Goal: Check status: Check status

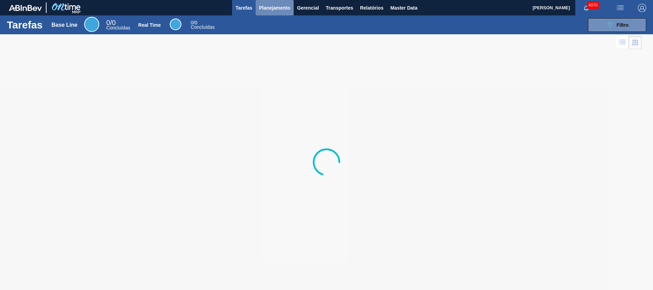
click at [263, 11] on span "Planejamento" at bounding box center [274, 8] width 31 height 8
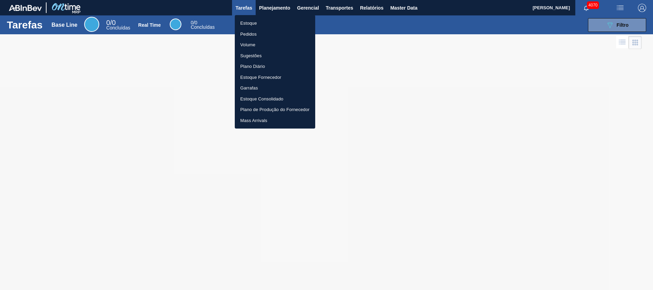
click at [251, 33] on li "Pedidos" at bounding box center [275, 34] width 80 height 11
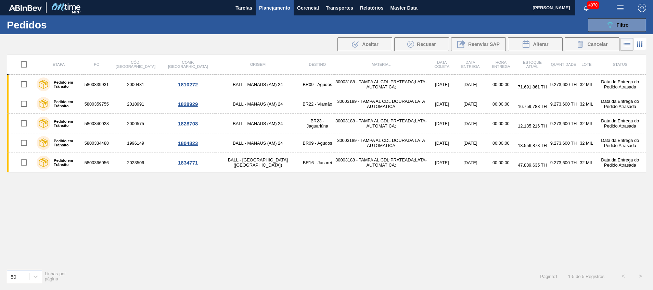
drag, startPoint x: 611, startPoint y: 23, endPoint x: 605, endPoint y: 48, distance: 26.4
click at [611, 23] on icon "089F7B8B-B2A5-4AFE-B5C0-19BA573D28AC" at bounding box center [610, 25] width 8 height 8
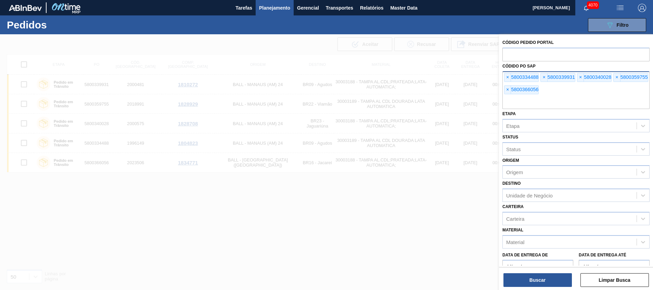
click at [579, 95] on div "× 5800334488 × 5800339931 × 5800340028 × 5800359755 × 5800366056" at bounding box center [576, 90] width 147 height 38
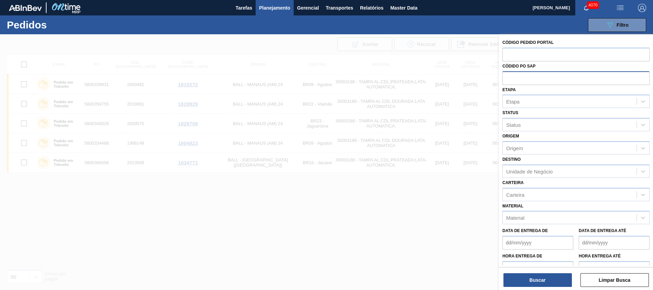
paste input "5800392417"
type input "5800392417"
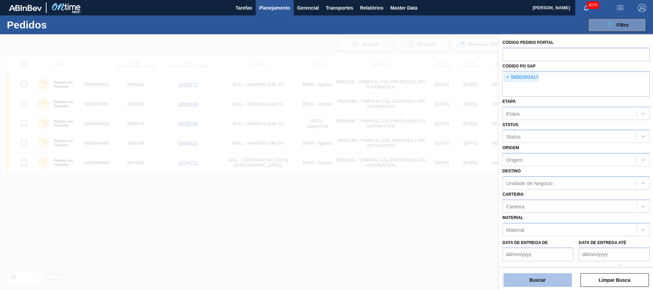
click at [515, 274] on button "Buscar" at bounding box center [538, 280] width 68 height 14
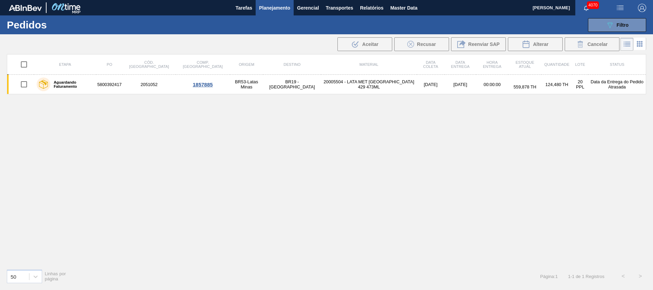
click at [321, 83] on td "20005504 - LATA MET [GEOGRAPHIC_DATA] 429 473ML" at bounding box center [369, 85] width 96 height 20
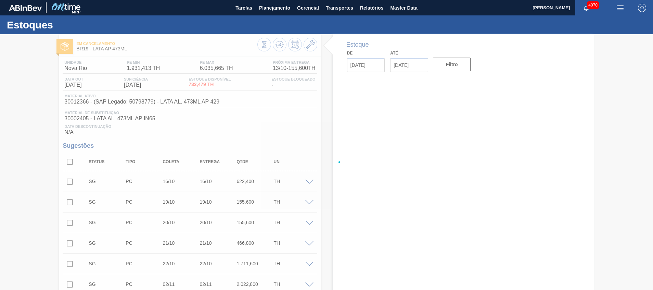
type input "[DATE]"
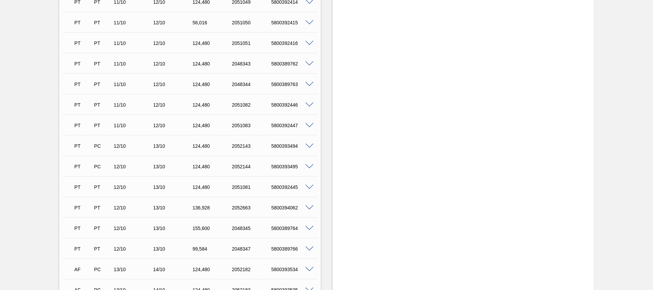
scroll to position [579, 0]
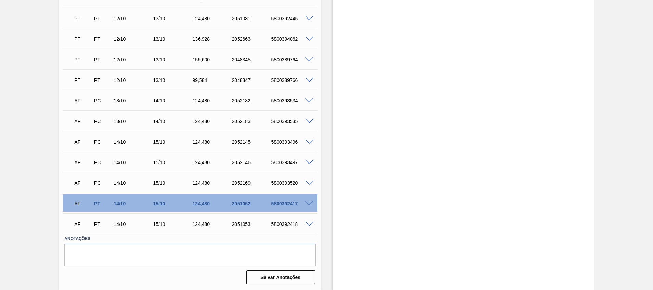
click at [308, 201] on span at bounding box center [309, 203] width 8 height 5
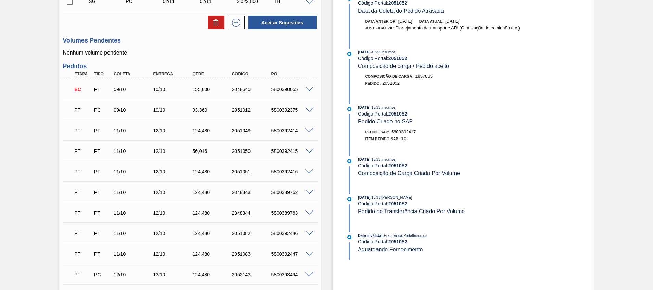
scroll to position [308, 0]
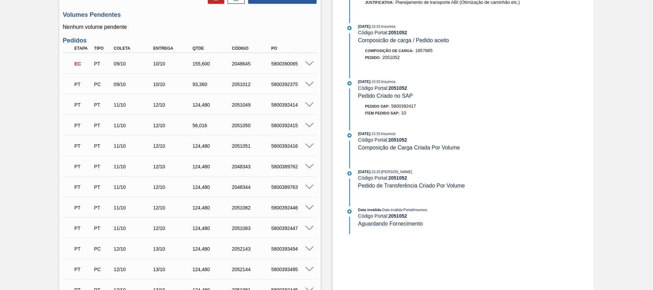
click at [312, 167] on span at bounding box center [309, 166] width 8 height 5
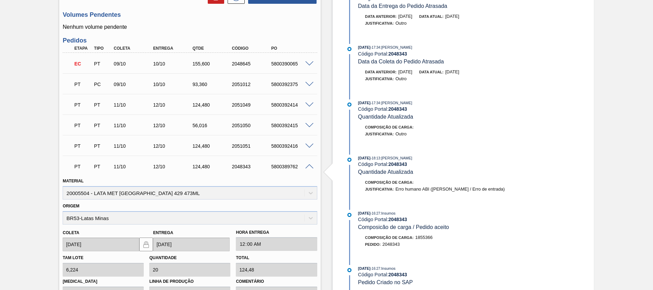
click at [312, 167] on span at bounding box center [309, 166] width 8 height 5
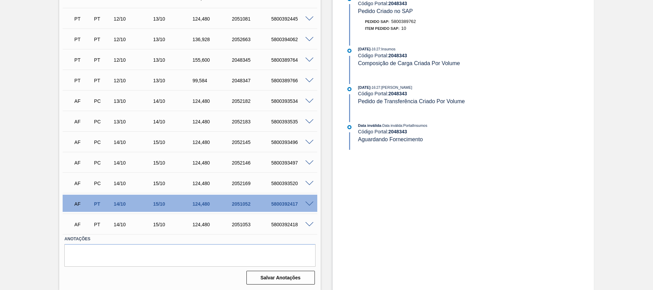
scroll to position [579, 0]
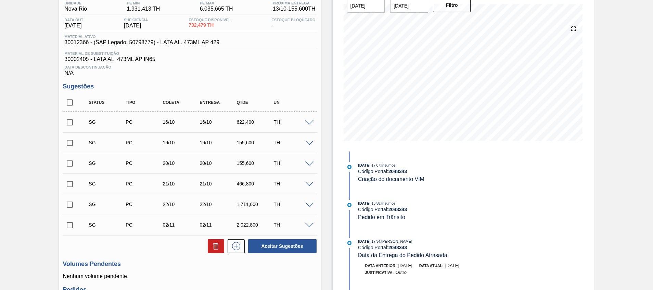
scroll to position [0, 0]
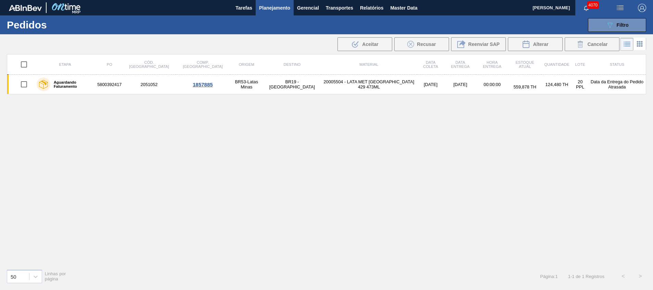
click at [268, 12] on button "Planejamento" at bounding box center [275, 7] width 38 height 15
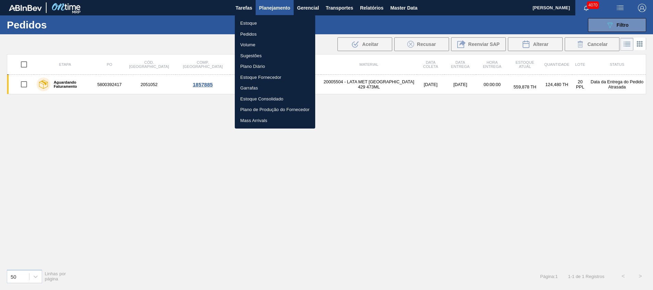
click at [257, 34] on li "Pedidos" at bounding box center [275, 34] width 80 height 11
